Goal: Check status: Check status

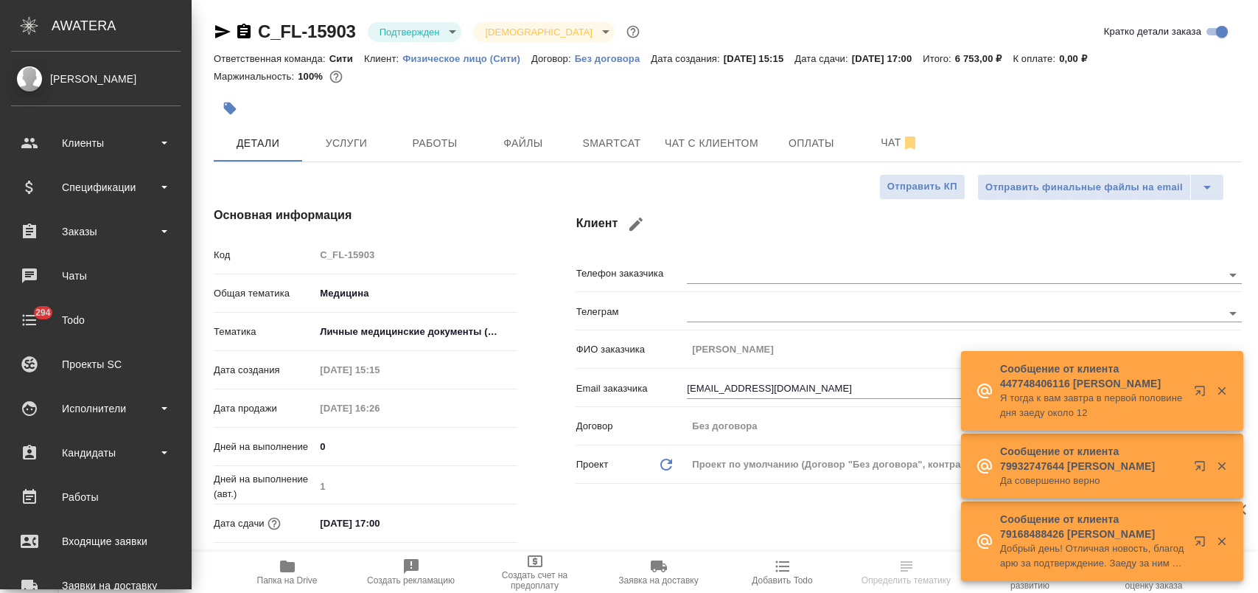
select select "RU"
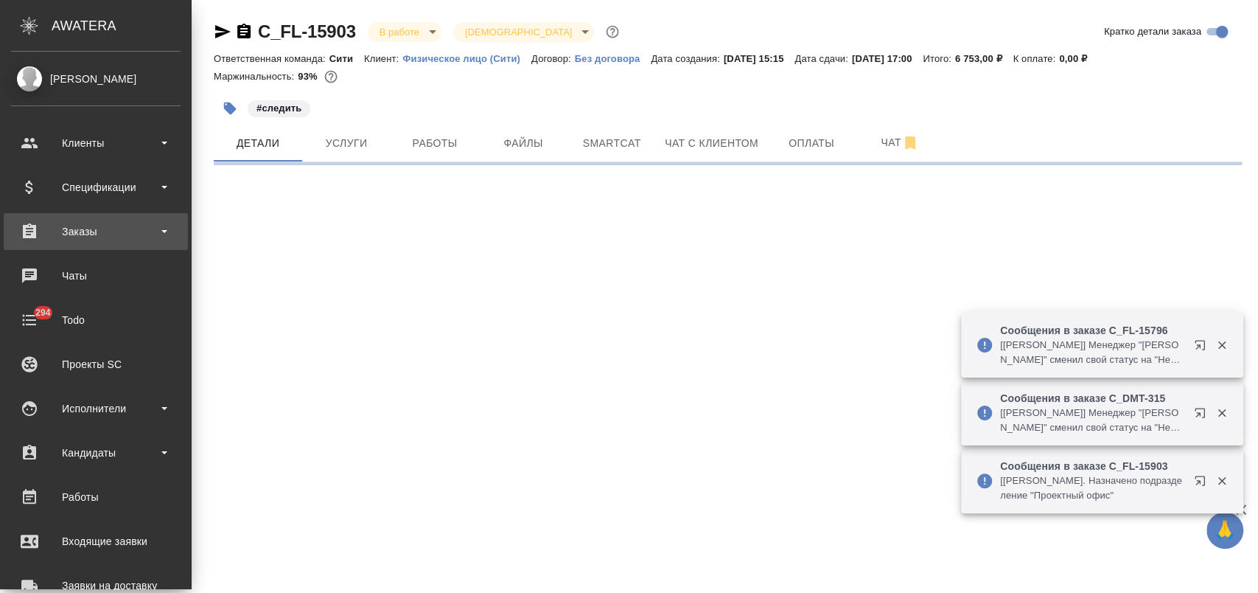
click at [124, 227] on div "Заказы" at bounding box center [96, 231] width 170 height 22
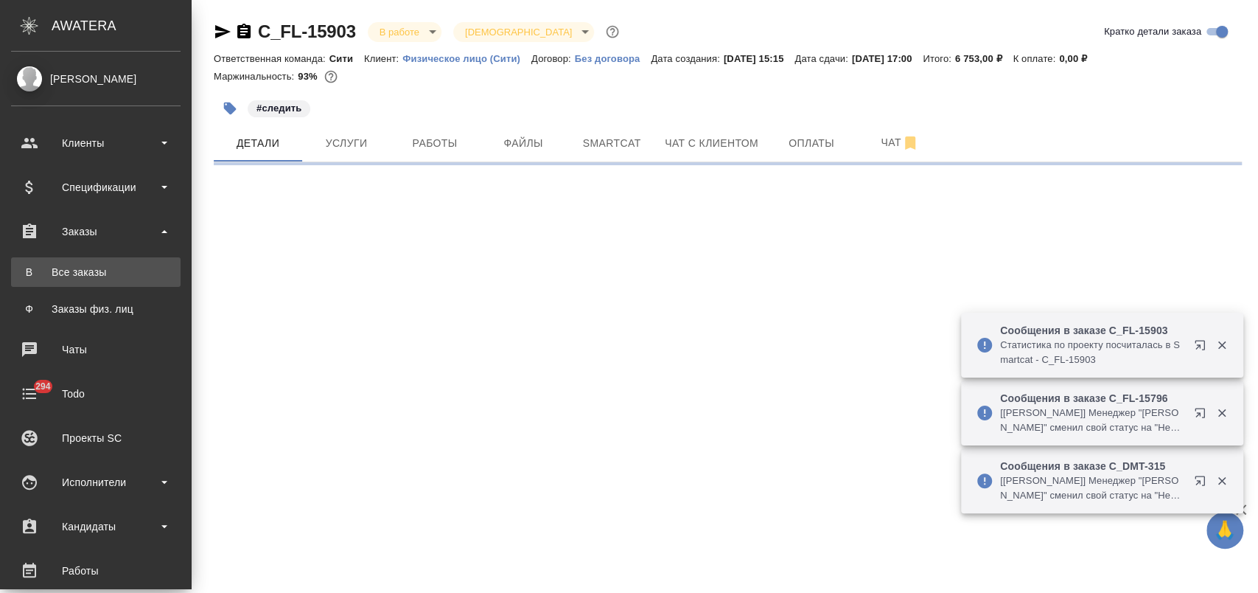
click at [136, 273] on div "Все заказы" at bounding box center [95, 272] width 155 height 15
select select "RU"
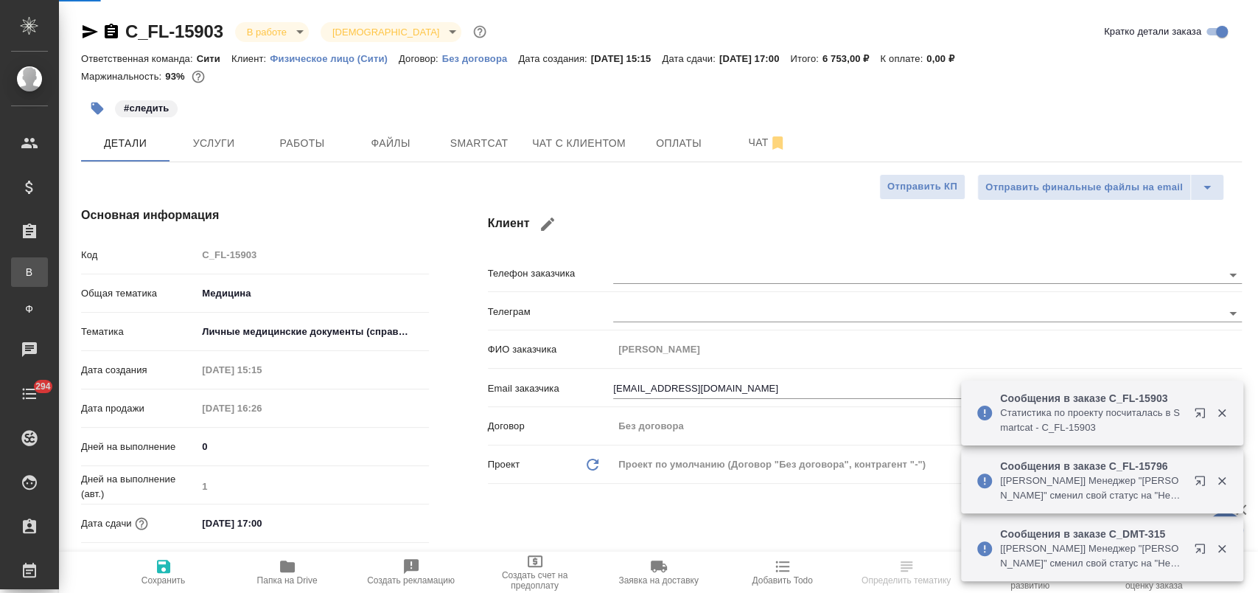
type textarea "x"
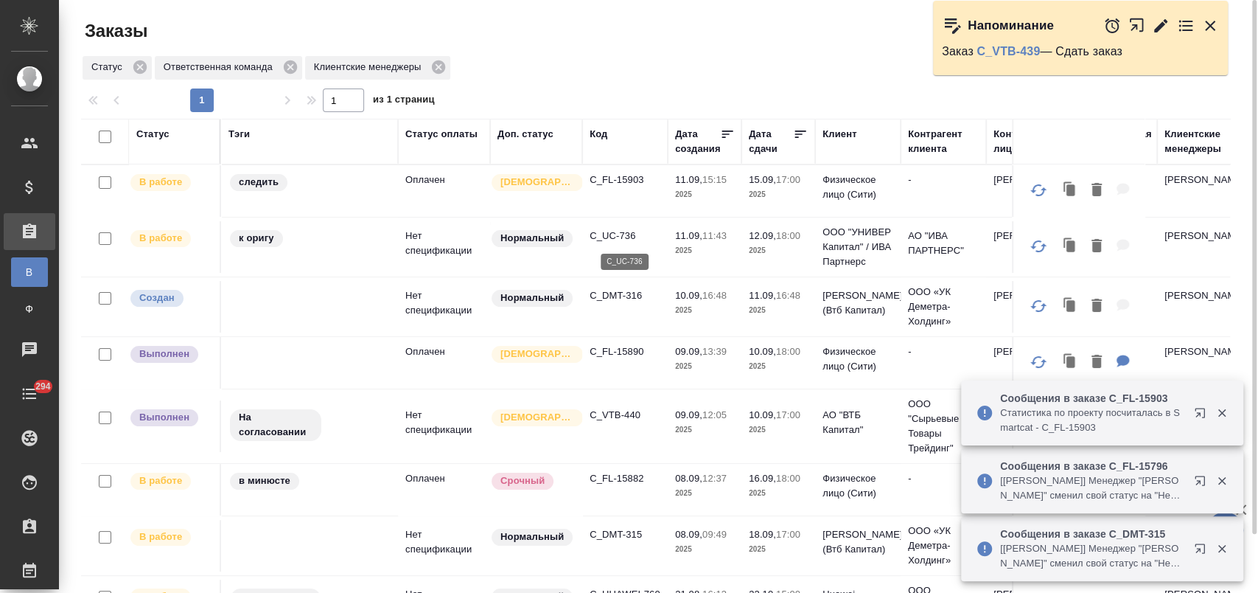
click at [629, 236] on p "C_UC-736" at bounding box center [625, 235] width 71 height 15
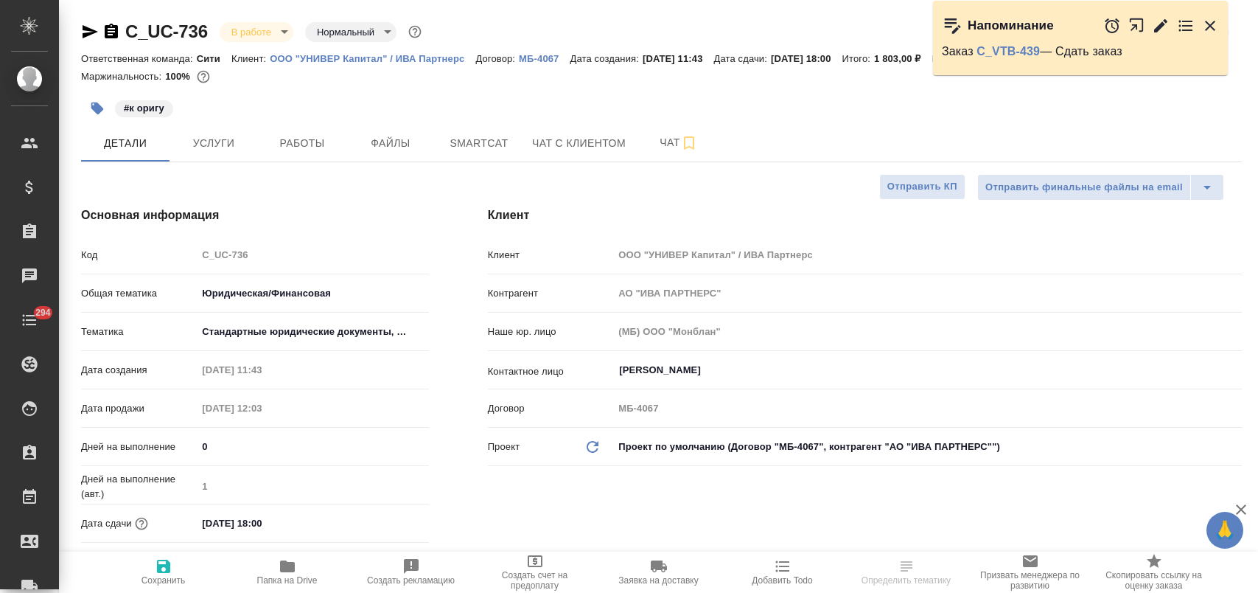
select select "RU"
drag, startPoint x: 0, startPoint y: 0, endPoint x: 125, endPoint y: 32, distance: 129.2
click at [125, 32] on div "C_UC-736 В работе inProgress Нормальный normal" at bounding box center [252, 32] width 343 height 24
select select "RU"
type textarea "x"
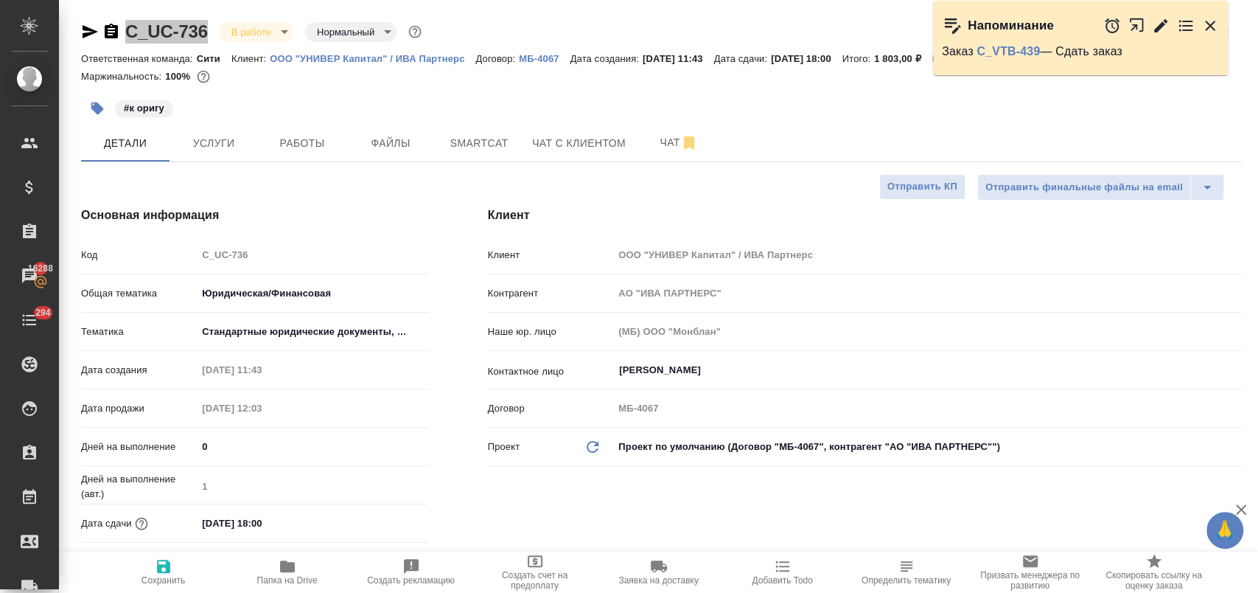
type textarea "x"
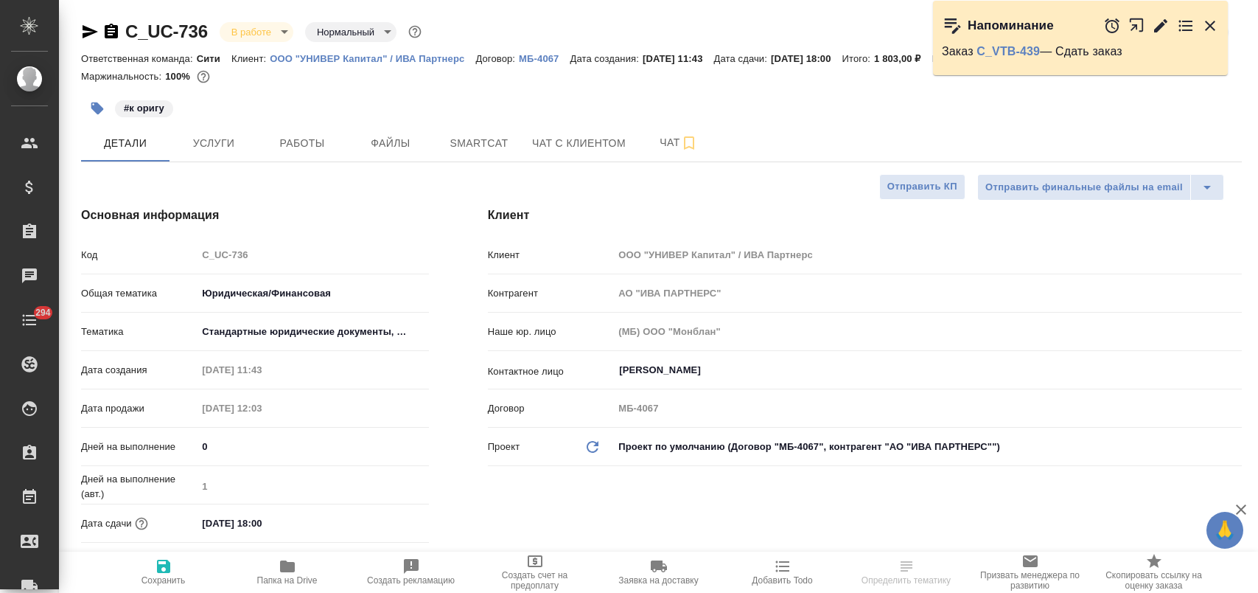
select select "RU"
click at [284, 143] on span "Работы" at bounding box center [302, 143] width 71 height 18
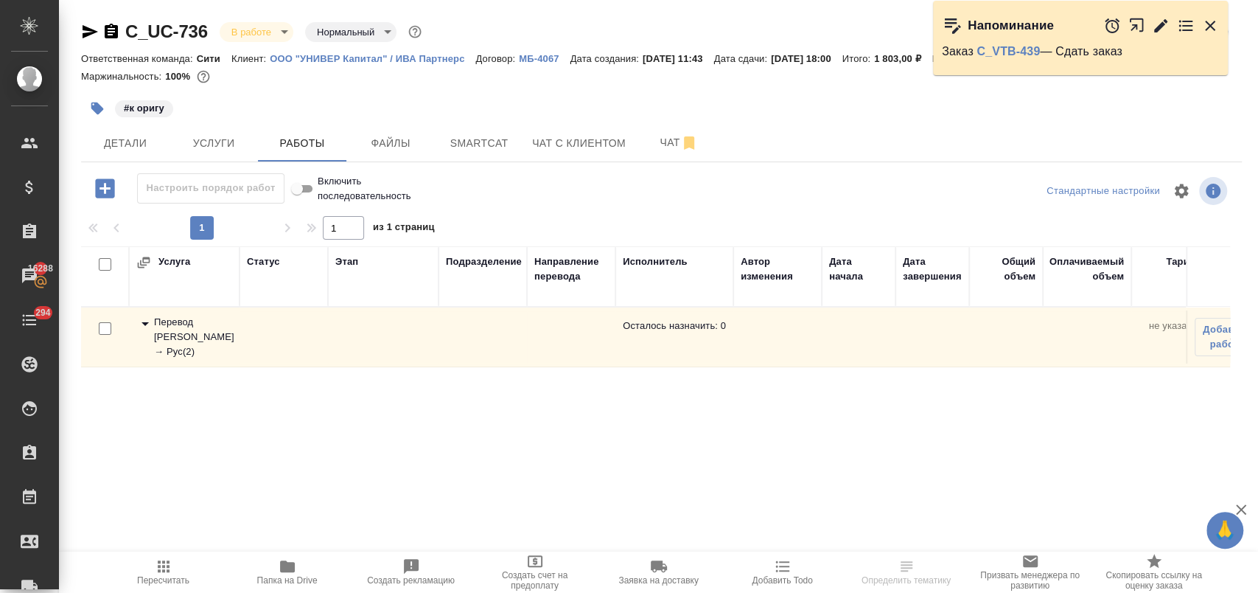
click at [141, 322] on icon at bounding box center [145, 324] width 18 height 18
